Goal: Task Accomplishment & Management: Complete application form

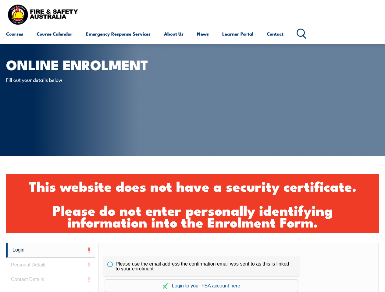
scroll to position [203, 0]
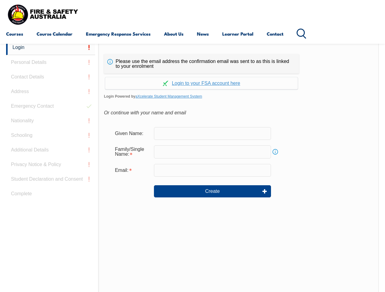
click at [192, 45] on div "Please use the email address the confirmation email was sent to as this is link…" at bounding box center [238, 168] width 280 height 256
click at [192, 166] on input "email" at bounding box center [212, 170] width 117 height 13
click at [51, 48] on link "Login" at bounding box center [50, 47] width 89 height 15
click at [51, 62] on div "Login Personal Details Contact Details Address Emergency Contact Nationality Sc…" at bounding box center [52, 192] width 92 height 304
click at [51, 77] on div "Login Personal Details Contact Details Address Emergency Contact Nationality Sc…" at bounding box center [52, 192] width 92 height 304
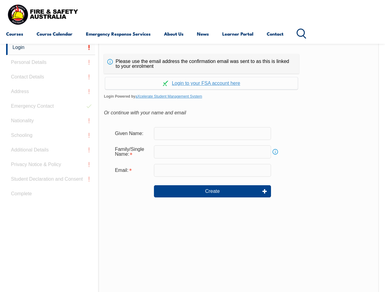
click at [51, 92] on div "Login Personal Details Contact Details Address Emergency Contact Nationality Sc…" at bounding box center [52, 192] width 92 height 304
click at [51, 106] on div "Login Personal Details Contact Details Address Emergency Contact Nationality Sc…" at bounding box center [52, 192] width 92 height 304
click at [51, 121] on div "Login Personal Details Contact Details Address Emergency Contact Nationality Sc…" at bounding box center [52, 192] width 92 height 304
click at [51, 136] on div "Login Personal Details Contact Details Address Emergency Contact Nationality Sc…" at bounding box center [52, 192] width 92 height 304
click at [51, 150] on div "Login Personal Details Contact Details Address Emergency Contact Nationality Sc…" at bounding box center [52, 192] width 92 height 304
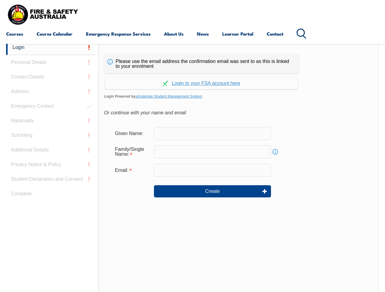
scroll to position [213, 0]
